Goal: Navigation & Orientation: Go to known website

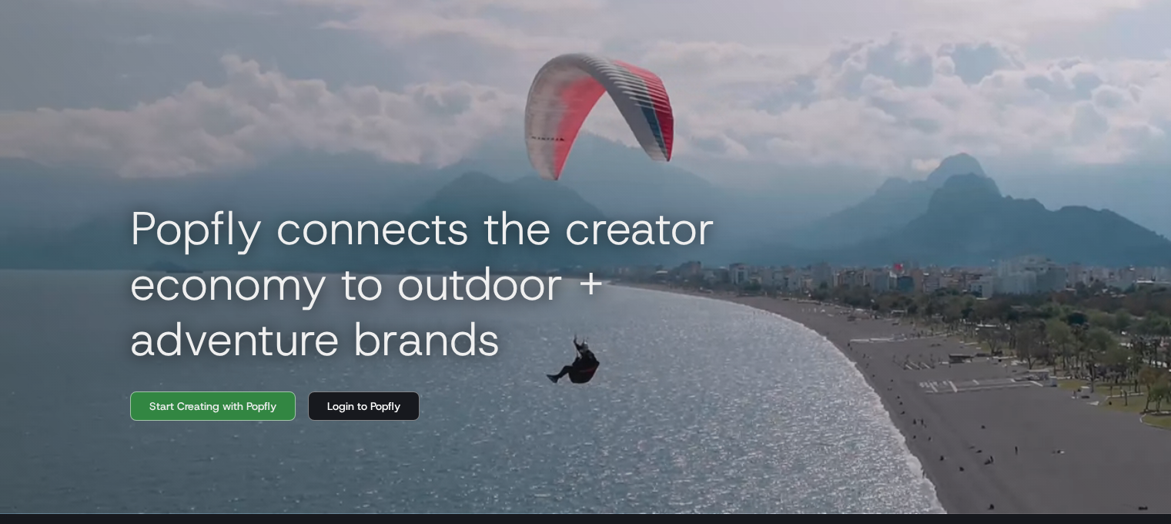
click at [572, 173] on div "Popfly connects the creator economy to outdoor + adventure brands Start Creatin…" at bounding box center [585, 251] width 985 height 524
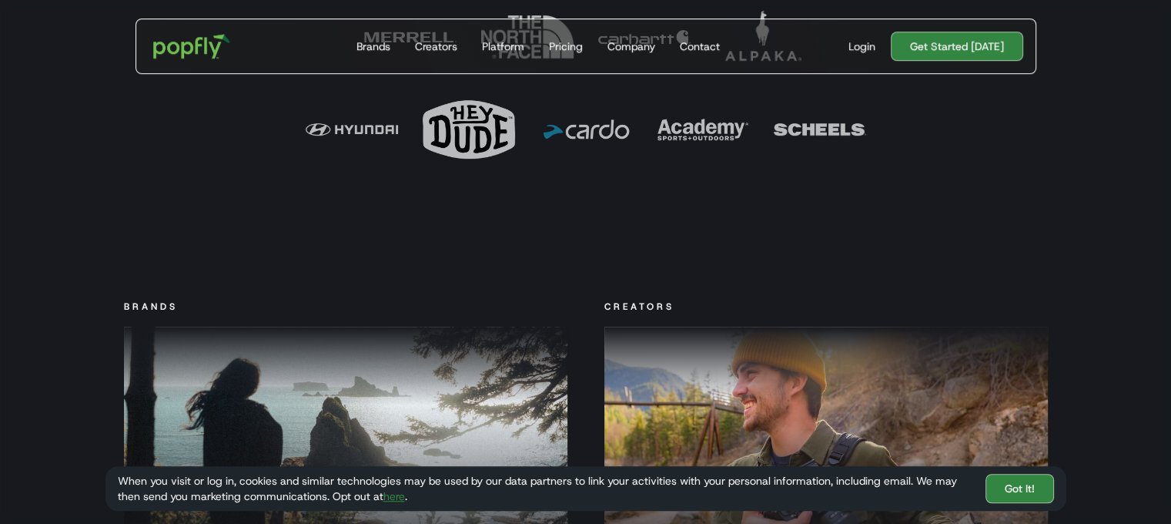
scroll to position [924, 0]
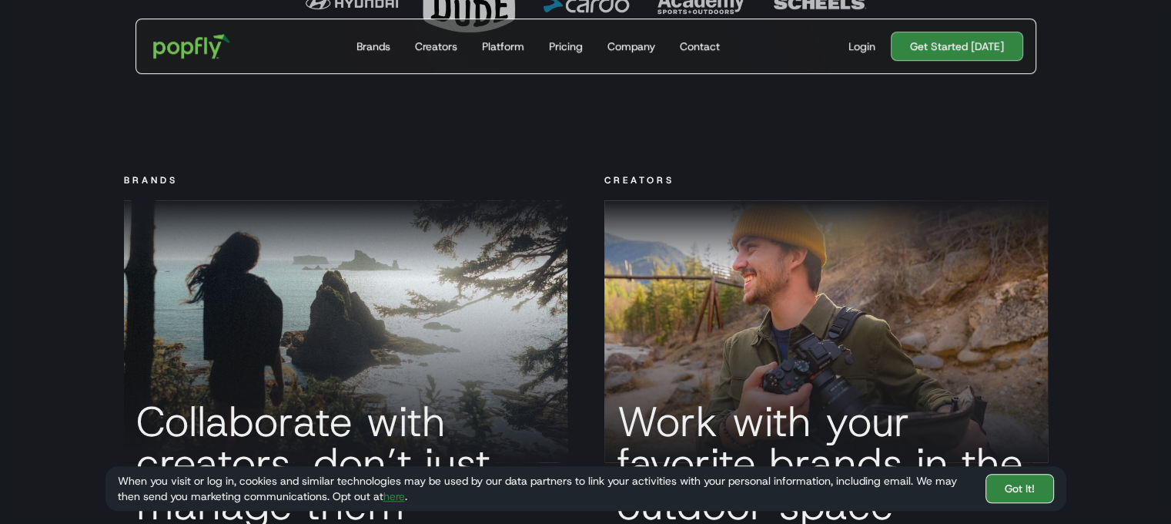
click at [1002, 492] on link "Got It!" at bounding box center [1019, 488] width 69 height 29
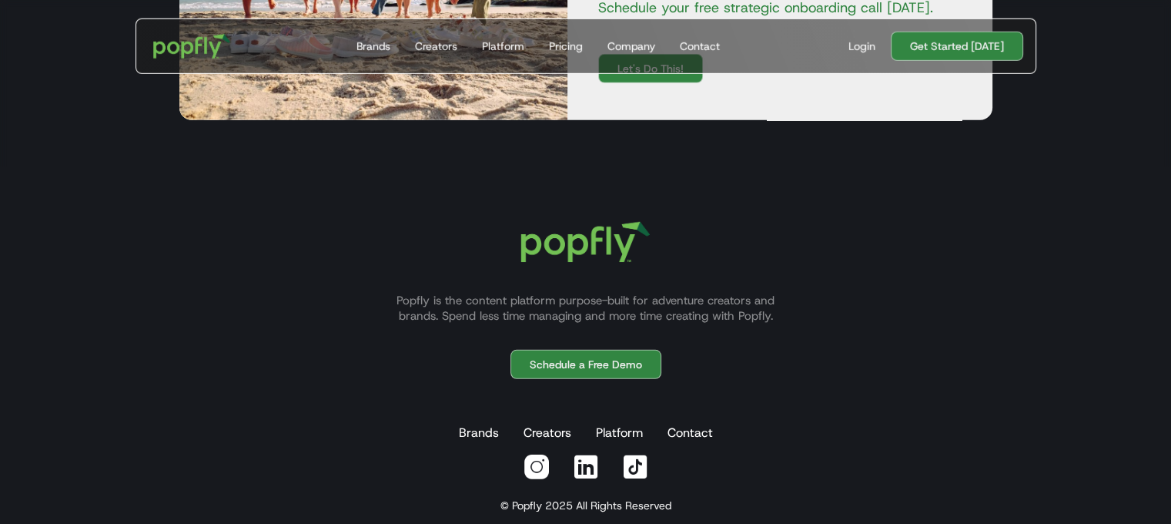
scroll to position [4475, 0]
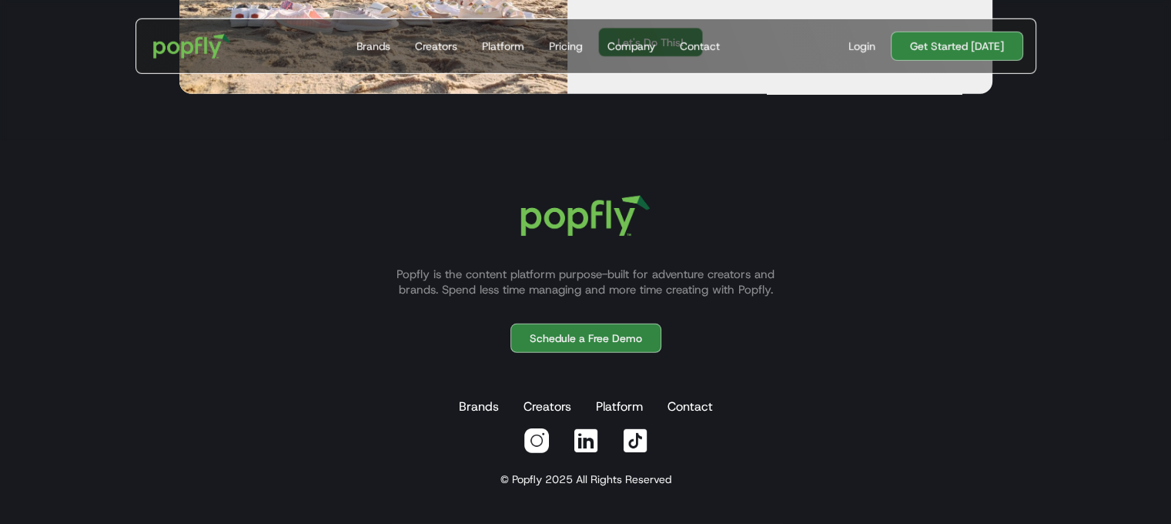
click at [541, 449] on img at bounding box center [537, 441] width 28 height 28
click at [642, 433] on img at bounding box center [635, 441] width 28 height 28
